Goal: Transaction & Acquisition: Purchase product/service

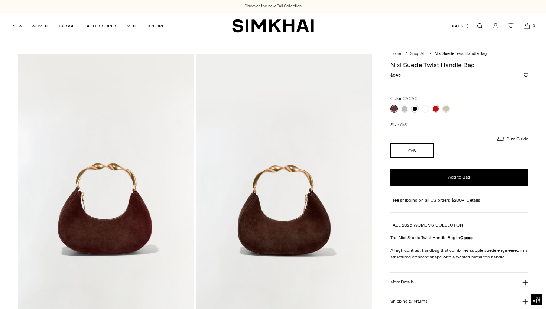
click at [496, 28] on icon "Go to the account page" at bounding box center [496, 25] width 10 height 7
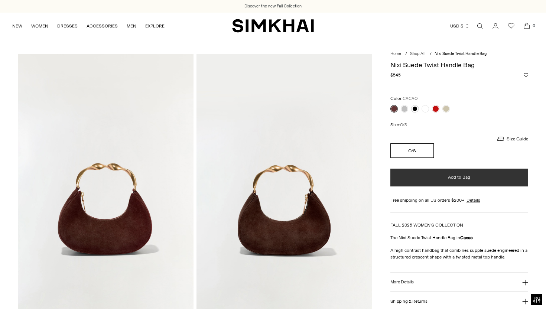
click at [463, 176] on span "Add to Bag" at bounding box center [459, 177] width 22 height 6
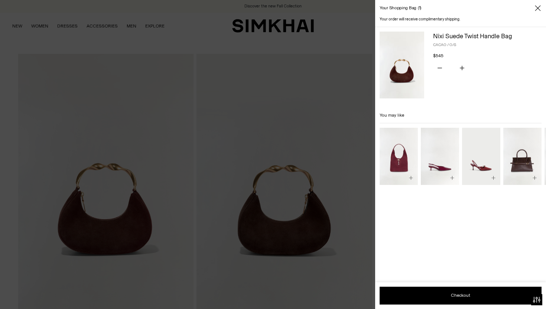
click at [540, 6] on icon "Close" at bounding box center [538, 7] width 6 height 7
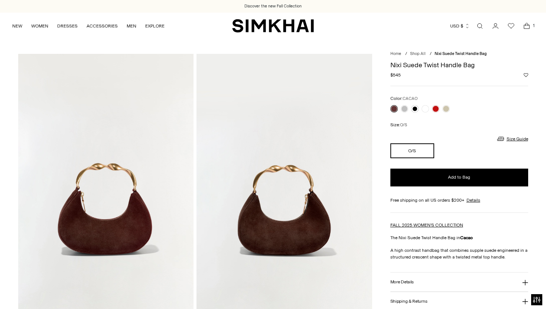
click at [497, 25] on icon "Go to the account page" at bounding box center [496, 25] width 10 height 7
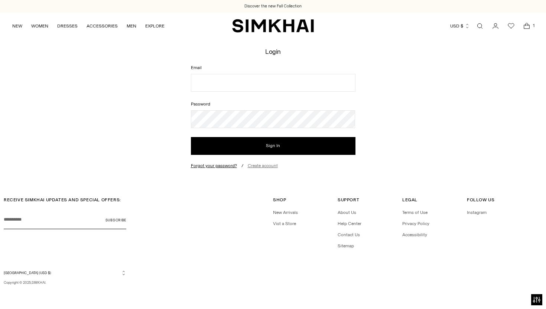
click at [262, 165] on link "Create account" at bounding box center [263, 165] width 30 height 5
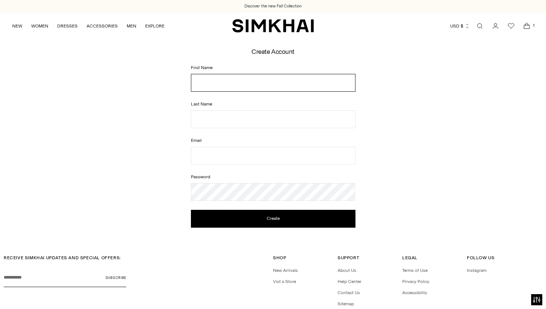
click at [250, 82] on input "First Name" at bounding box center [273, 83] width 165 height 18
type input "*****"
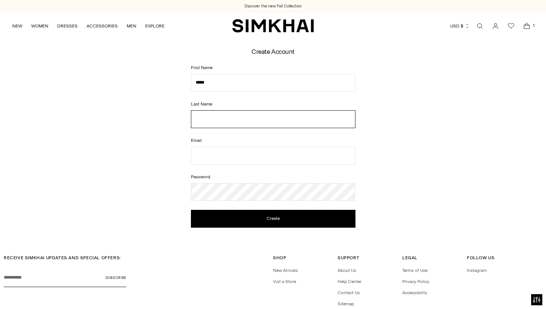
type input "********"
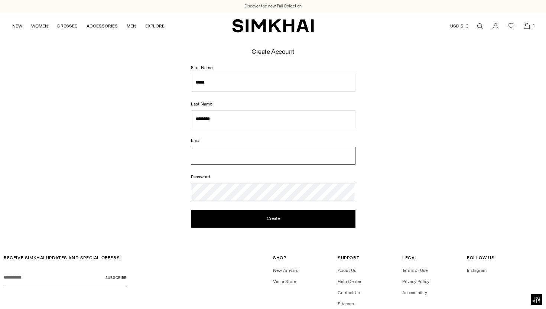
type input "**********"
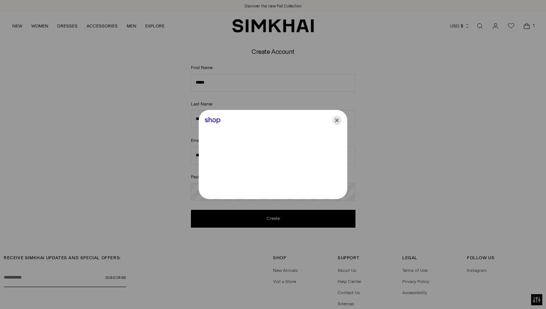
click at [335, 119] on icon "Close" at bounding box center [337, 120] width 9 height 9
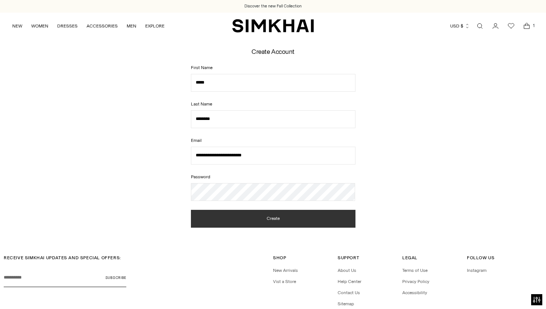
click at [263, 225] on button "Create" at bounding box center [273, 219] width 165 height 18
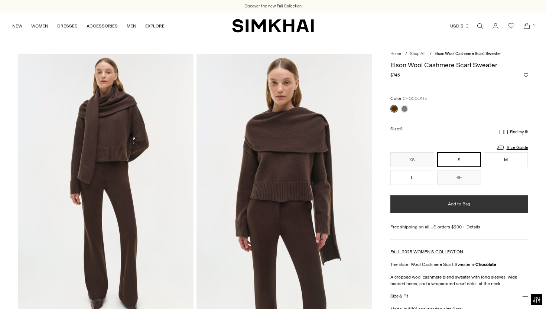
click at [463, 203] on span "Add to Bag" at bounding box center [459, 204] width 22 height 6
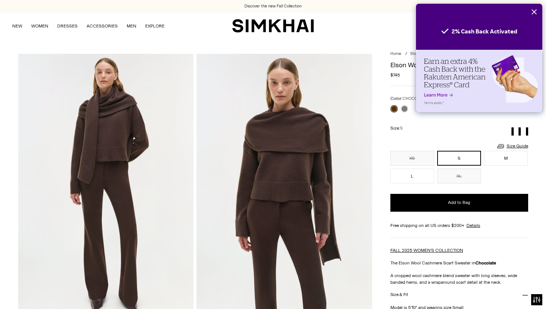
click at [536, 11] on icon "Close" at bounding box center [534, 12] width 6 height 6
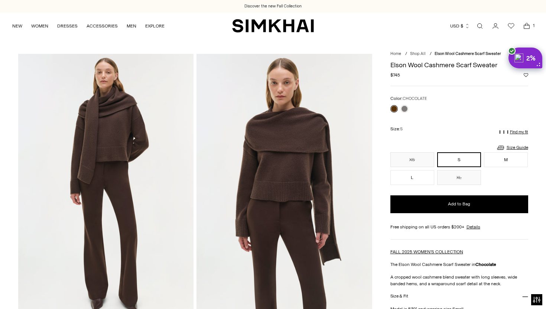
click at [531, 26] on span "1" at bounding box center [534, 25] width 7 height 7
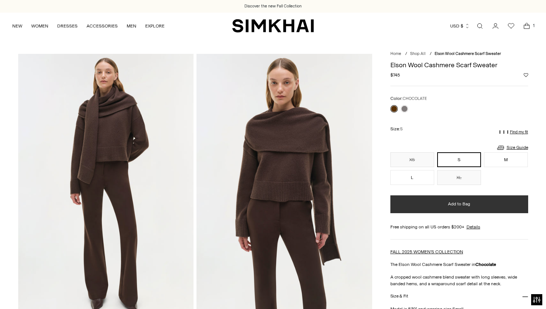
click at [475, 208] on button "Add to Bag" at bounding box center [460, 204] width 138 height 18
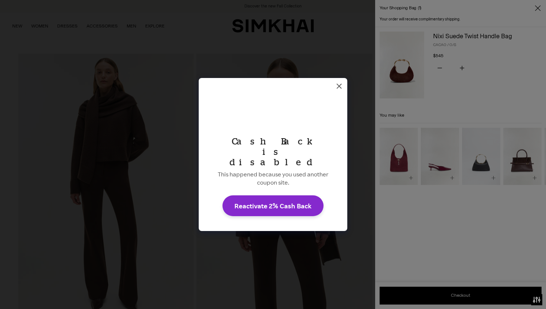
click at [341, 89] on icon "Dismiss Rakuten Cash Back message" at bounding box center [339, 86] width 5 height 5
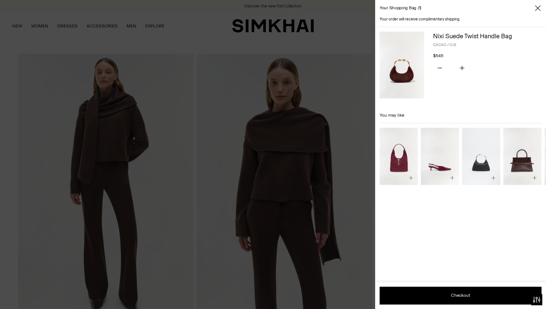
click at [539, 6] on icon "Close" at bounding box center [538, 7] width 6 height 7
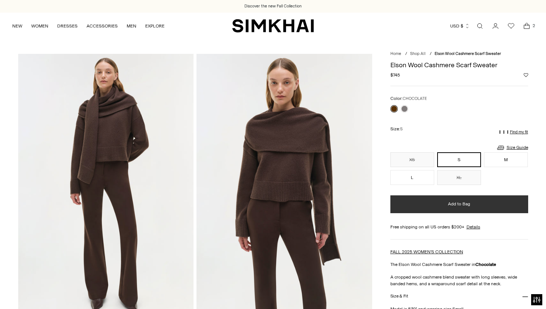
click at [472, 201] on button "Add to Bag" at bounding box center [460, 204] width 138 height 18
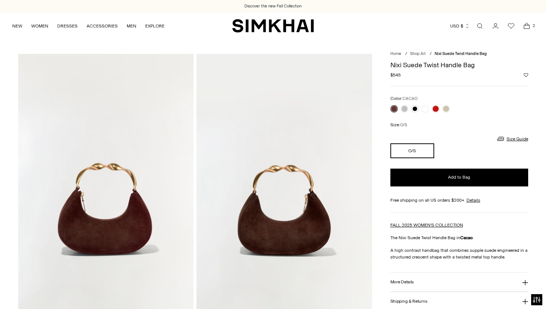
click at [498, 26] on icon "Go to the account page" at bounding box center [496, 25] width 10 height 7
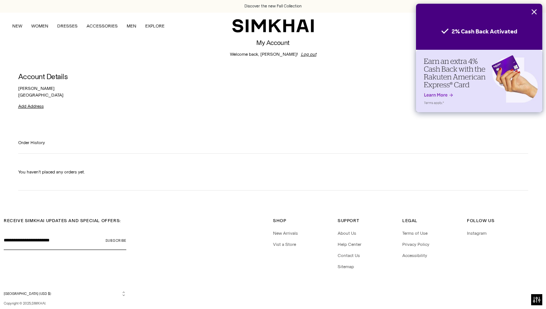
click at [536, 8] on button "Close" at bounding box center [534, 12] width 16 height 16
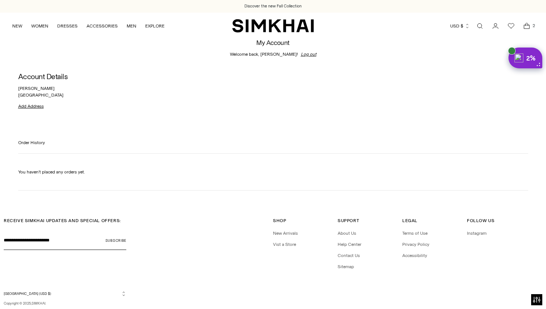
click at [529, 27] on icon "Open cart modal" at bounding box center [527, 25] width 10 height 7
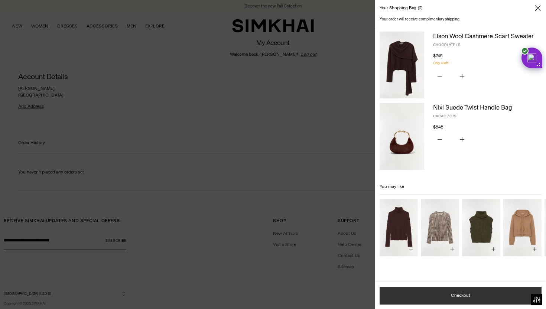
click at [482, 294] on button "Checkout" at bounding box center [461, 296] width 162 height 18
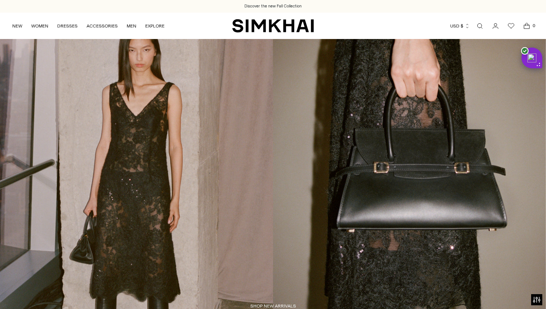
click at [496, 27] on icon "Go to the account page" at bounding box center [496, 25] width 10 height 7
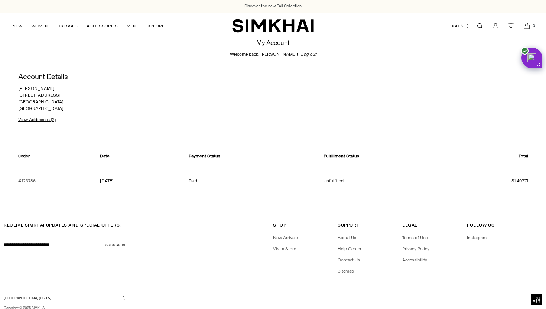
click at [24, 180] on link "#123786" at bounding box center [26, 181] width 17 height 7
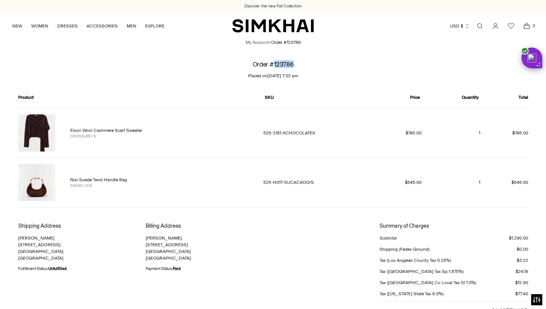
drag, startPoint x: 297, startPoint y: 65, endPoint x: 275, endPoint y: 64, distance: 22.7
click at [275, 64] on div "Order #123786 Placed on September 30, 2025 at 7:02 pm" at bounding box center [273, 70] width 297 height 18
copy h1 "123786"
click at [495, 25] on icon "Go to the account page" at bounding box center [496, 25] width 10 height 7
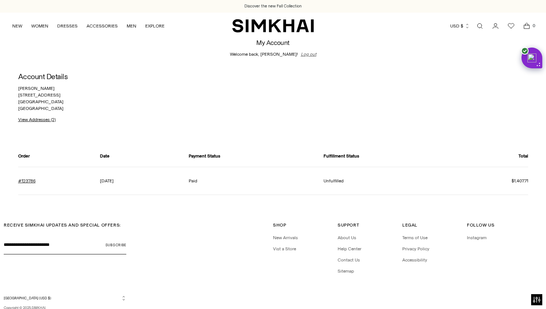
click at [301, 55] on link "Log out" at bounding box center [309, 54] width 16 height 7
